Goal: Task Accomplishment & Management: Complete application form

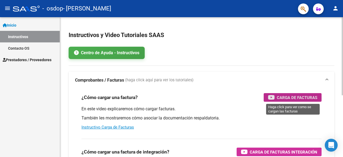
click at [284, 98] on span "Carga de Facturas" at bounding box center [296, 97] width 40 height 7
click at [31, 61] on span "Prestadores / Proveedores" at bounding box center [27, 60] width 49 height 6
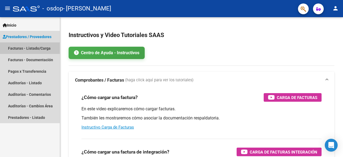
click at [27, 48] on link "Facturas - Listado/Carga" at bounding box center [30, 48] width 60 height 12
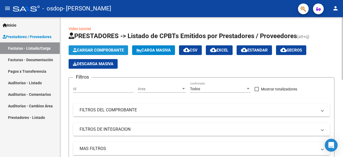
click at [98, 49] on span "Cargar Comprobante" at bounding box center [98, 50] width 51 height 5
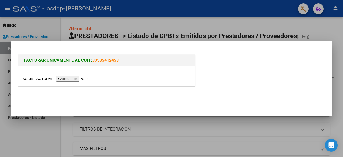
click at [71, 80] on input "file" at bounding box center [56, 79] width 68 height 6
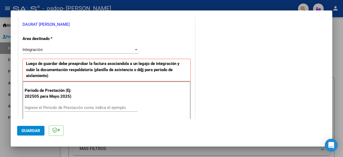
scroll to position [134, 0]
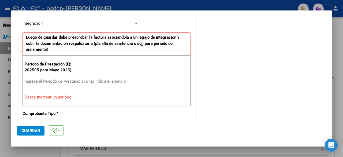
click at [32, 132] on button "Guardar" at bounding box center [30, 131] width 27 height 10
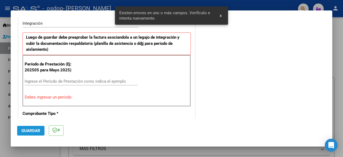
scroll to position [141, 0]
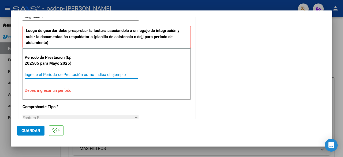
click at [64, 72] on input "Ingrese el Período de Prestación como indica el ejemplo" at bounding box center [81, 74] width 113 height 5
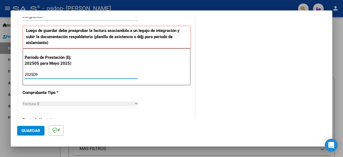
scroll to position [194, 0]
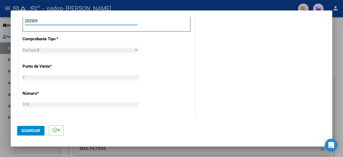
type input "202509"
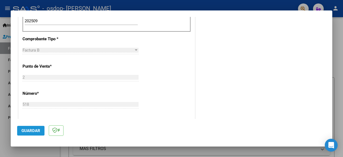
click at [34, 132] on span "Guardar" at bounding box center [30, 130] width 19 height 5
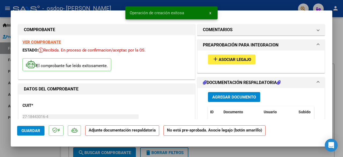
click at [239, 58] on span "Asociar Legajo" at bounding box center [234, 59] width 32 height 5
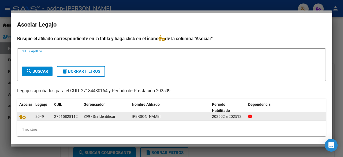
click at [195, 114] on div "IRUSTIA ANA CLARA" at bounding box center [170, 116] width 76 height 6
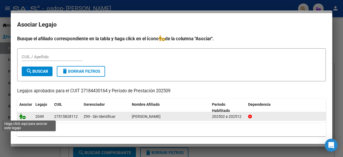
click at [24, 117] on icon at bounding box center [22, 116] width 6 height 6
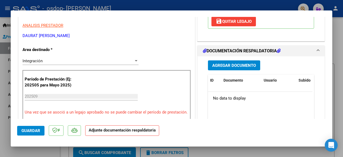
scroll to position [107, 0]
click at [239, 67] on span "Agregar Documento" at bounding box center [234, 65] width 44 height 5
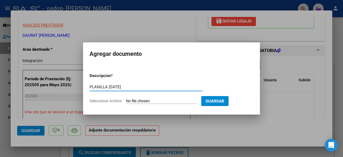
type input "PLANILLA SEPTIEMBRE 25"
click at [146, 101] on input "Seleccionar Archivo" at bounding box center [161, 100] width 71 height 5
type input "C:\fakepath\PLANILLA IRUSTIA SEPTIEMBRE 25.pdf"
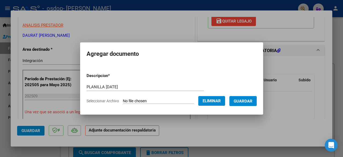
click at [240, 101] on span "Guardar" at bounding box center [242, 100] width 19 height 5
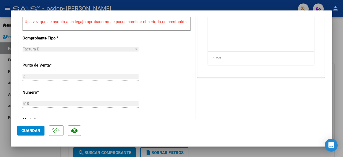
scroll to position [195, 0]
